Goal: Transaction & Acquisition: Purchase product/service

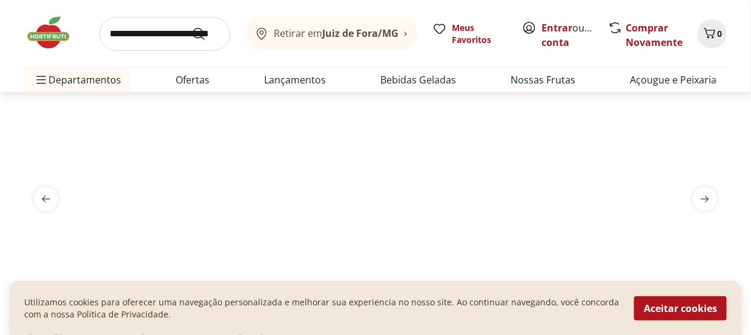
click at [405, 35] on icon at bounding box center [406, 33] width 4 height 5
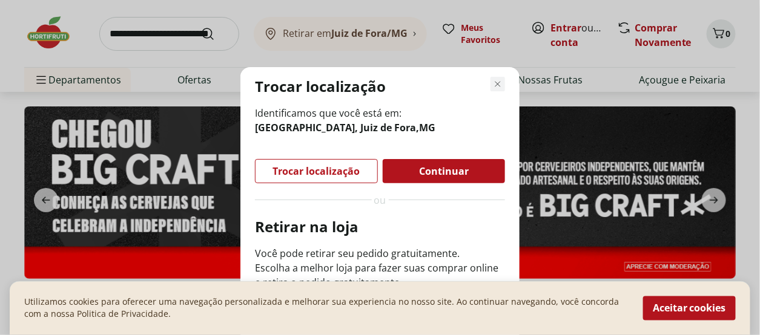
click at [494, 81] on icon "Fechar modal de regionalização" at bounding box center [498, 84] width 15 height 15
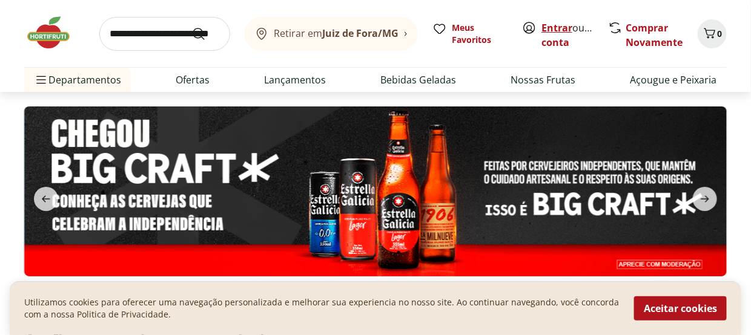
click at [571, 29] on link "Entrar" at bounding box center [556, 27] width 31 height 13
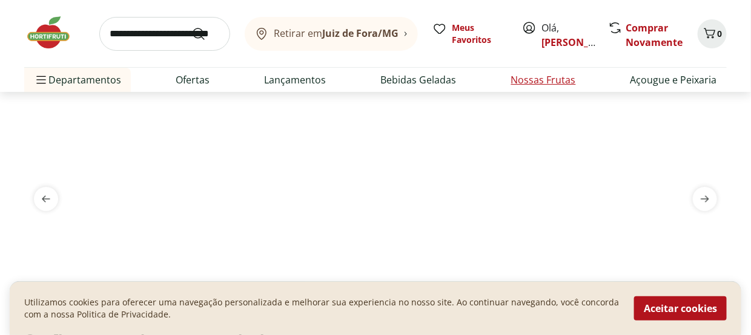
click at [548, 79] on link "Nossas Frutas" at bounding box center [543, 80] width 65 height 15
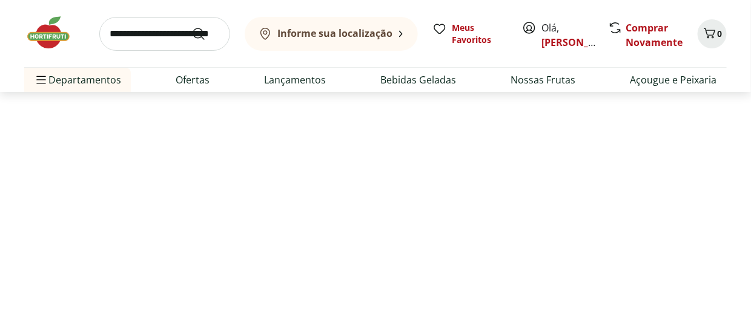
select select "**********"
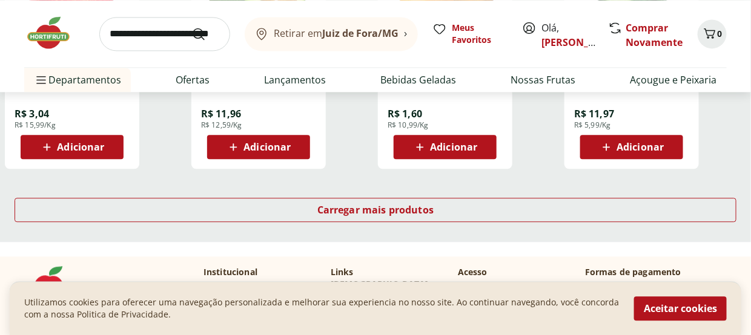
scroll to position [848, 0]
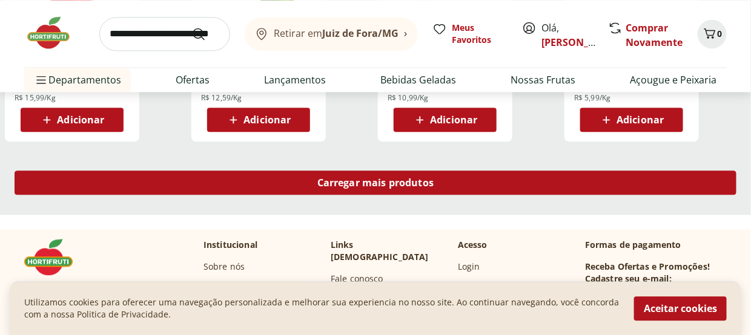
click at [392, 178] on span "Carregar mais produtos" at bounding box center [375, 183] width 117 height 10
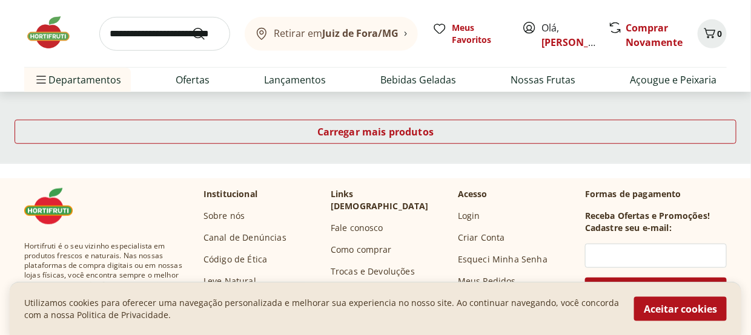
scroll to position [1696, 0]
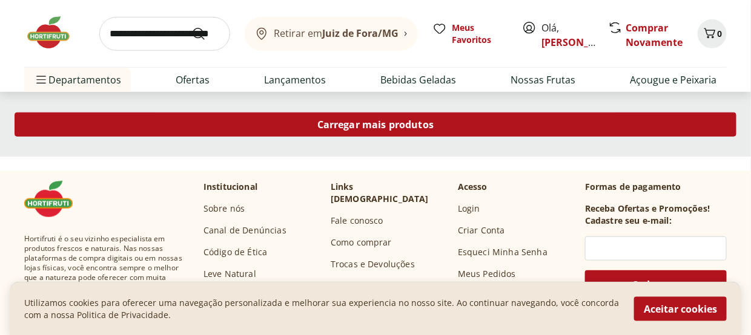
click at [457, 128] on div "Carregar mais produtos" at bounding box center [376, 125] width 722 height 24
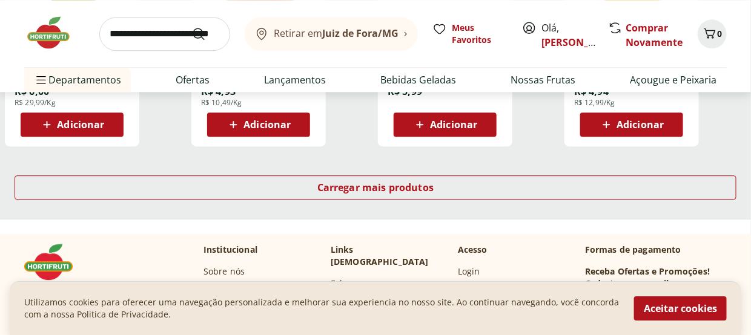
scroll to position [2483, 0]
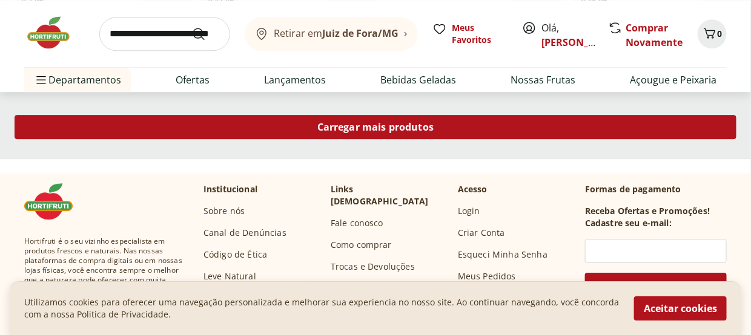
click at [454, 128] on div "Carregar mais produtos" at bounding box center [376, 127] width 722 height 24
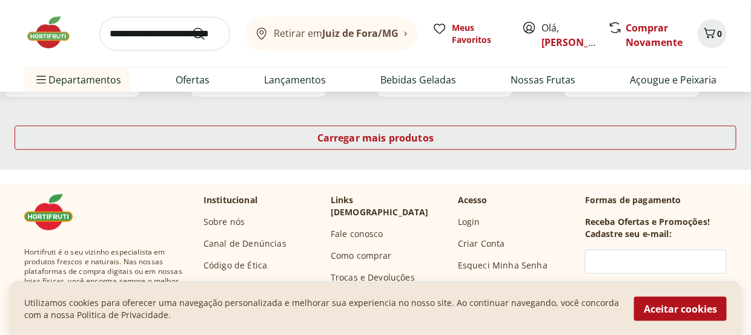
scroll to position [3270, 0]
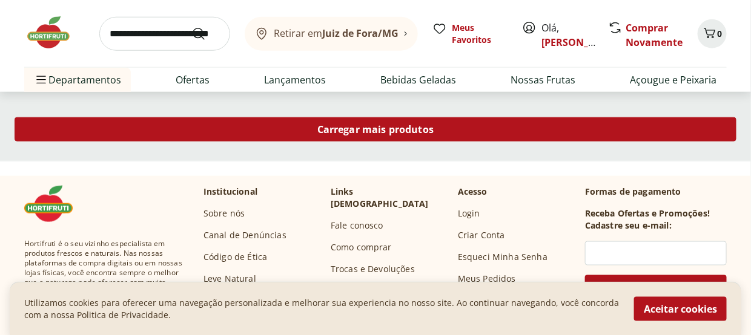
click at [435, 127] on div "Carregar mais produtos" at bounding box center [376, 129] width 722 height 24
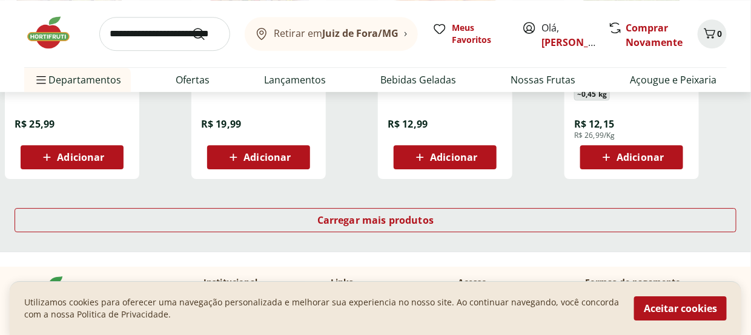
scroll to position [3997, 0]
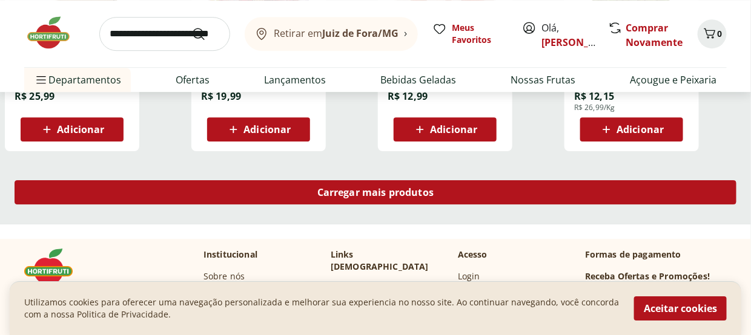
click at [421, 194] on span "Carregar mais produtos" at bounding box center [375, 193] width 117 height 10
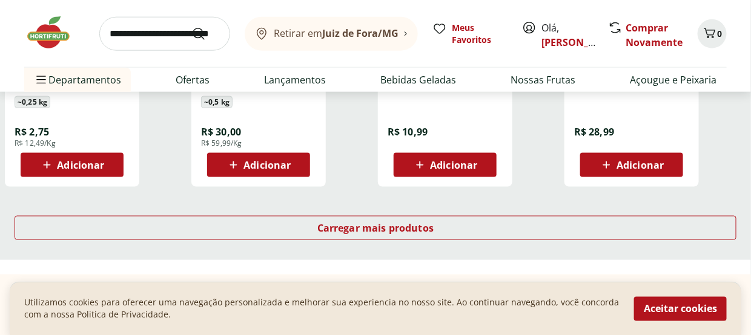
scroll to position [4784, 0]
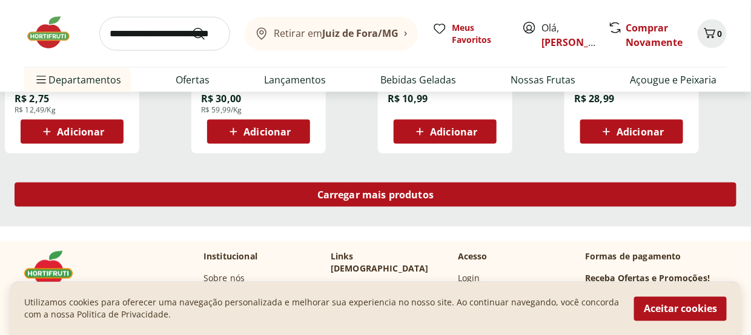
click at [420, 194] on span "Carregar mais produtos" at bounding box center [375, 195] width 117 height 10
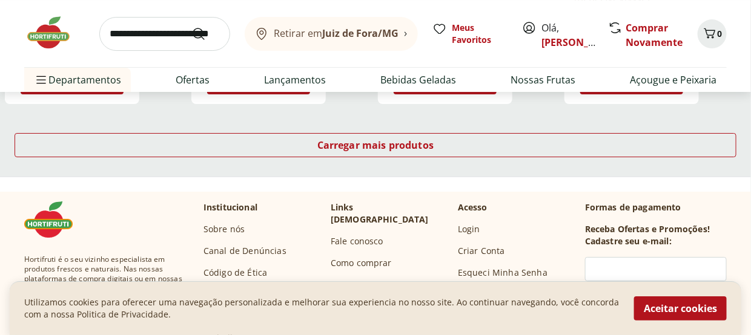
scroll to position [5632, 0]
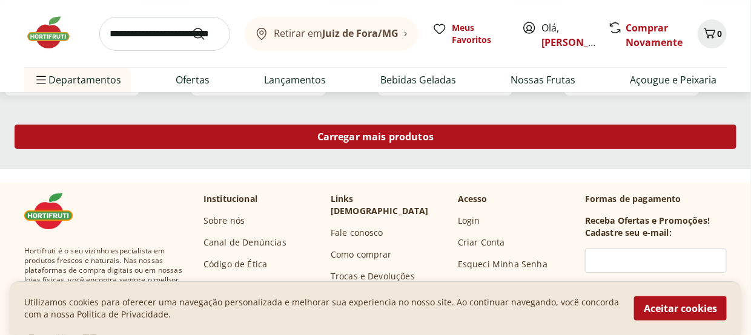
click at [433, 137] on span "Carregar mais produtos" at bounding box center [375, 137] width 117 height 10
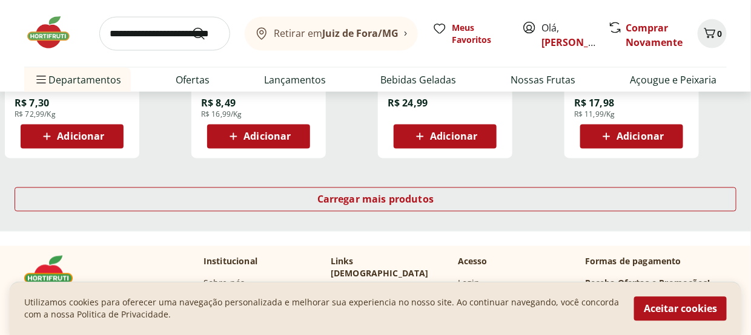
scroll to position [6419, 0]
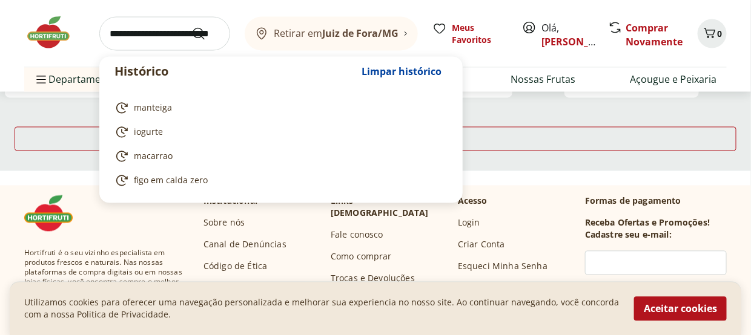
click at [142, 32] on input "search" at bounding box center [164, 34] width 131 height 34
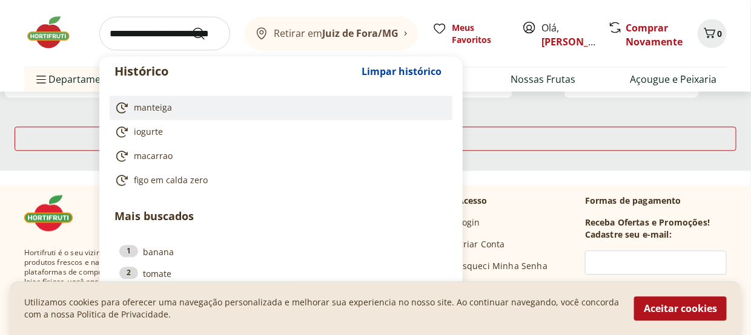
click at [168, 108] on span "manteiga" at bounding box center [153, 108] width 38 height 12
type input "********"
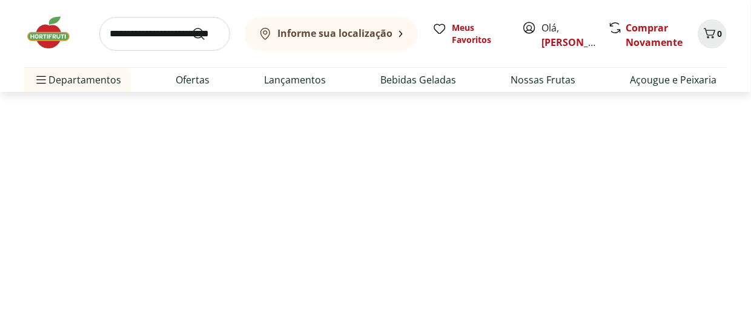
select select "**********"
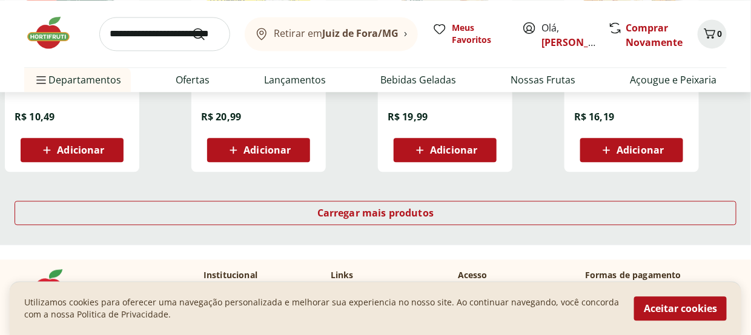
scroll to position [848, 0]
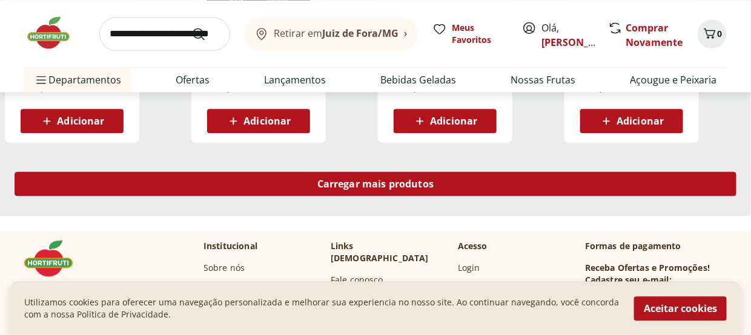
click at [413, 182] on span "Carregar mais produtos" at bounding box center [375, 184] width 117 height 10
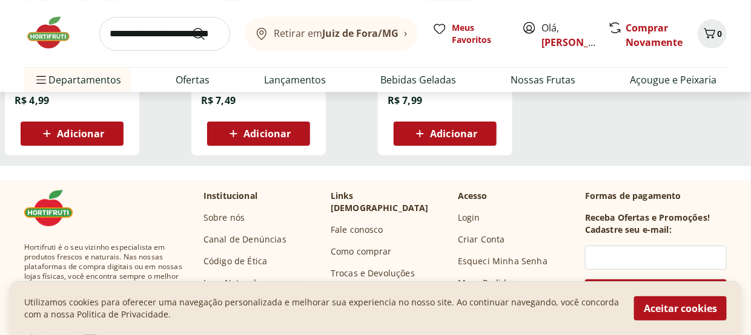
scroll to position [1393, 0]
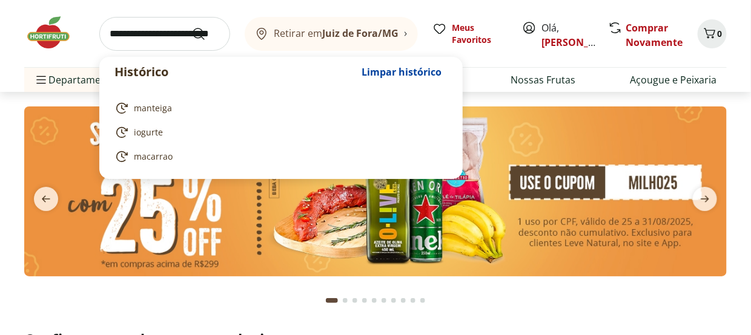
click at [151, 35] on input "search" at bounding box center [164, 34] width 131 height 34
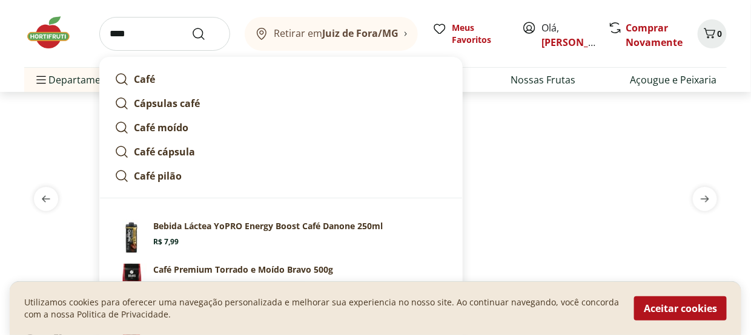
type input "****"
click at [191, 27] on button "Submit Search" at bounding box center [205, 34] width 29 height 15
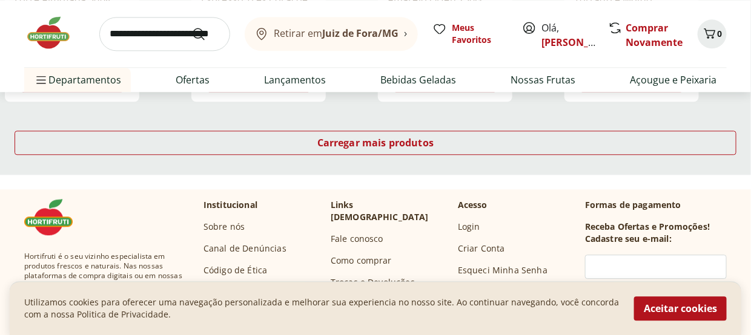
scroll to position [908, 0]
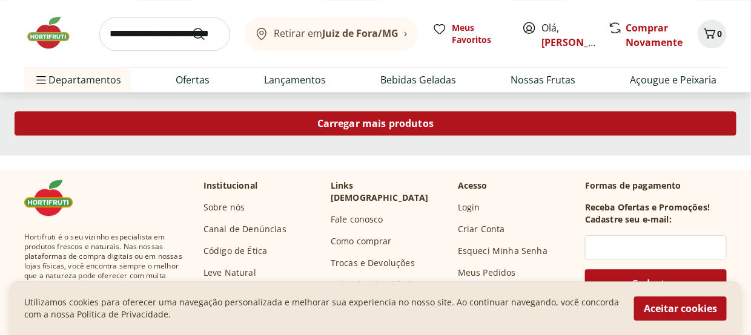
click at [423, 119] on span "Carregar mais produtos" at bounding box center [375, 124] width 117 height 10
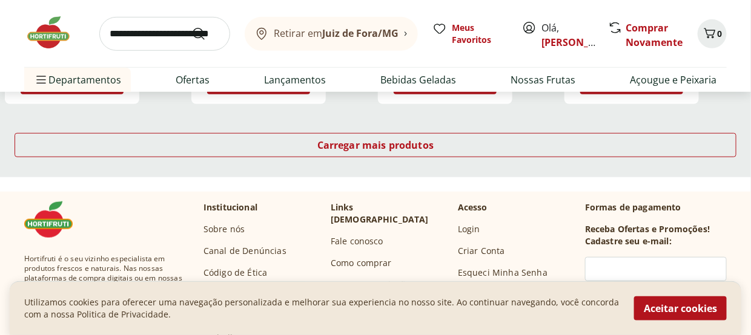
scroll to position [1696, 0]
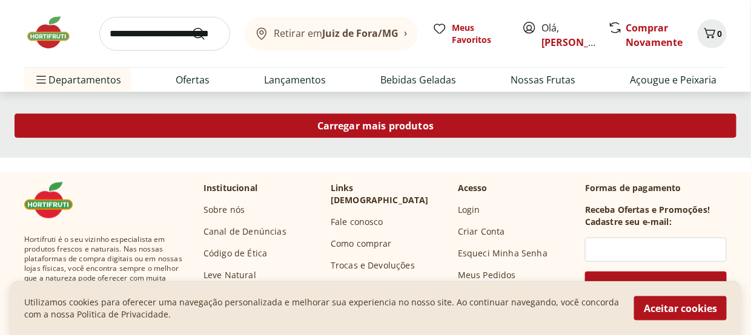
click at [469, 119] on div "Carregar mais produtos" at bounding box center [376, 126] width 722 height 24
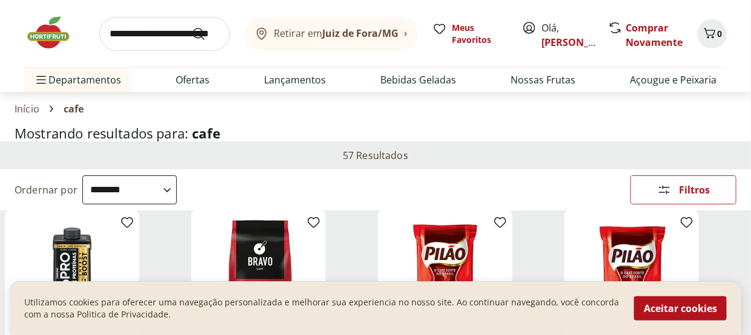
scroll to position [61, 0]
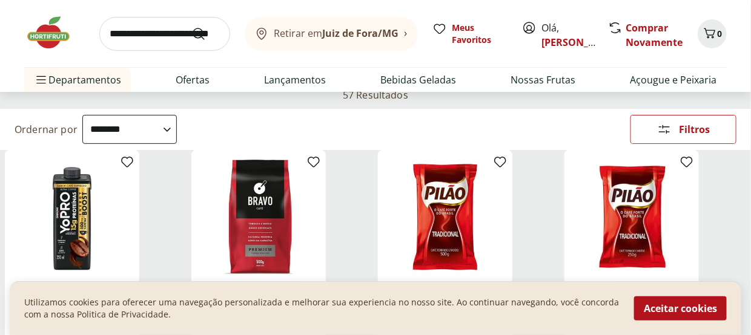
click at [177, 125] on select "**********" at bounding box center [129, 129] width 94 height 29
click at [82, 115] on select "**********" at bounding box center [129, 129] width 94 height 29
select select "**********"
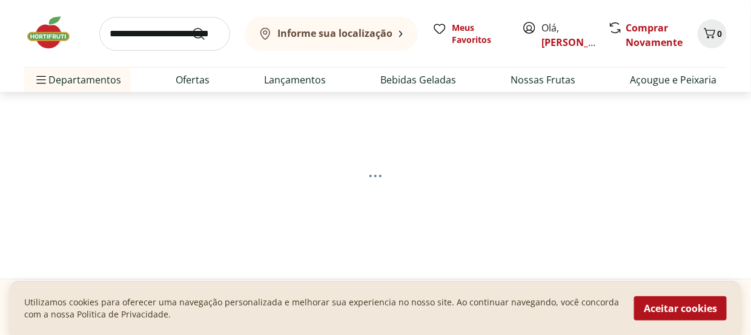
select select "*********"
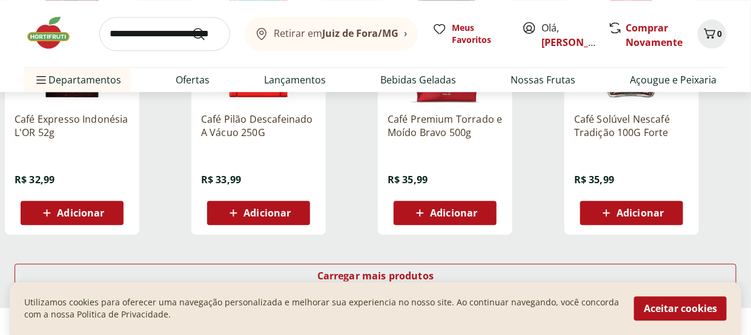
scroll to position [2362, 0]
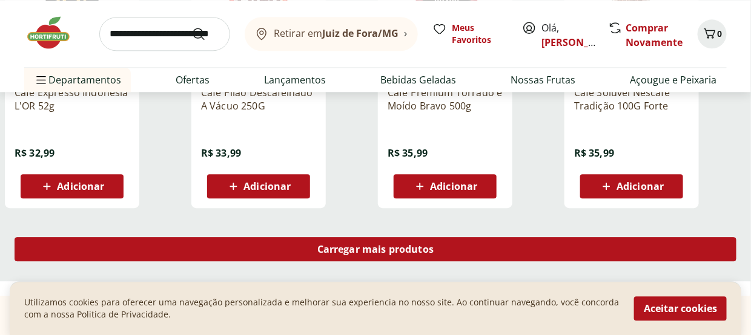
click at [377, 250] on span "Carregar mais produtos" at bounding box center [375, 250] width 117 height 10
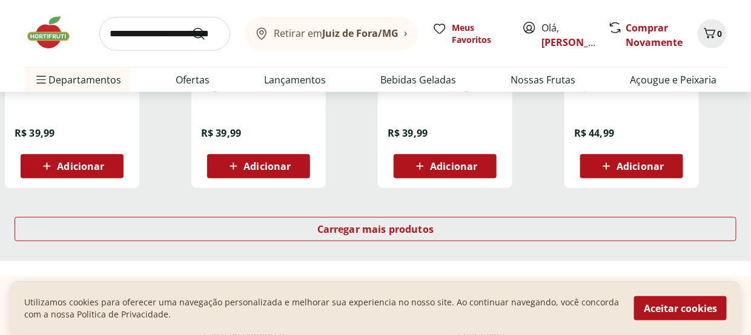
scroll to position [3210, 0]
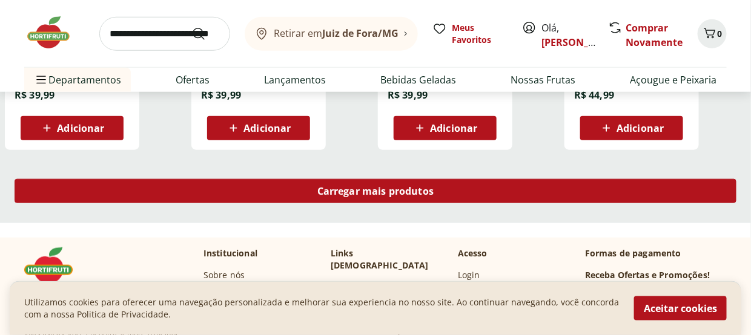
click at [398, 187] on span "Carregar mais produtos" at bounding box center [375, 192] width 117 height 10
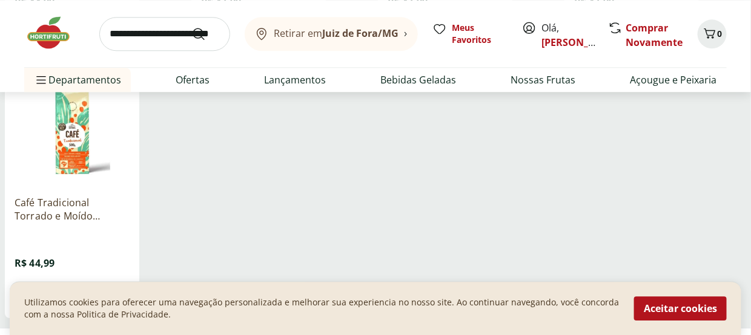
scroll to position [3876, 0]
